Goal: Information Seeking & Learning: Learn about a topic

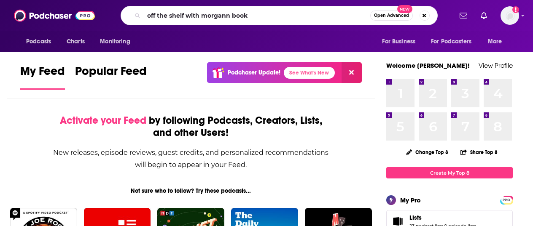
type input "off the shelf with morgann book"
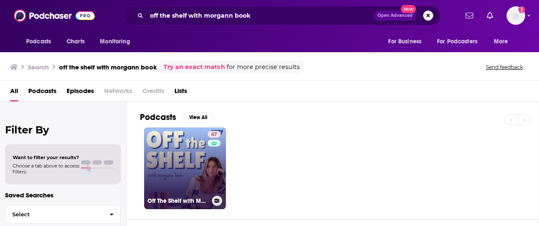
click at [204, 163] on link "47 Off The Shelf with Morgann Book" at bounding box center [185, 169] width 82 height 82
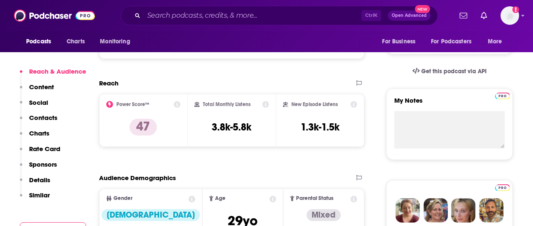
scroll to position [253, 0]
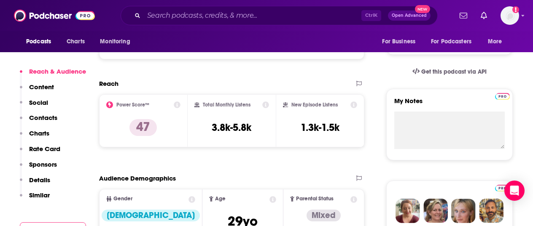
click at [265, 105] on icon at bounding box center [265, 105] width 7 height 7
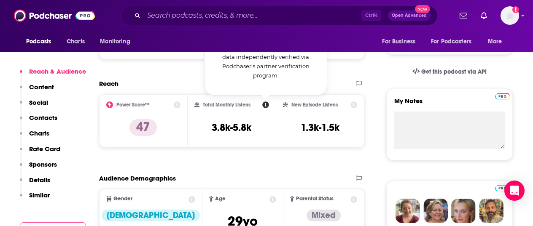
click at [268, 145] on div "Total Monthly Listens Total Monthly Listens Approximately how many listens this…" at bounding box center [232, 120] width 89 height 53
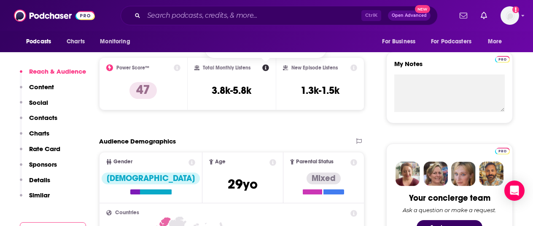
scroll to position [295, 0]
